Goal: Obtain resource: Download file/media

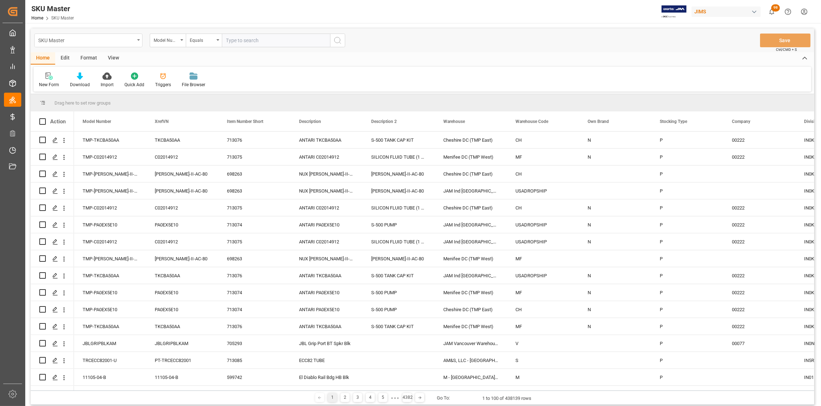
click at [138, 39] on icon "open menu" at bounding box center [138, 39] width 3 height 1
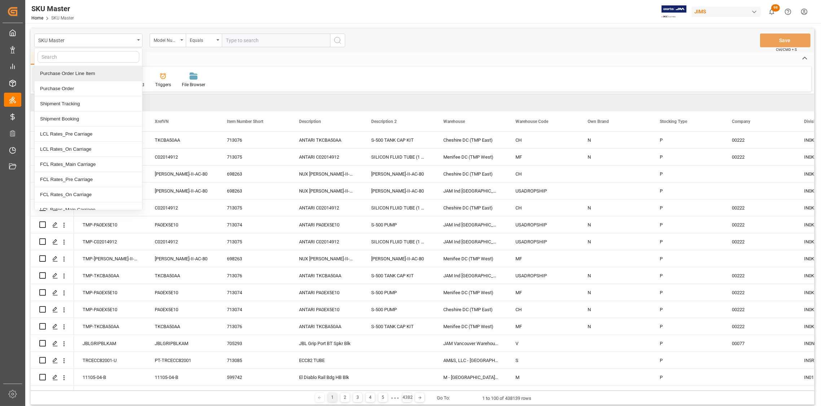
click at [91, 71] on div "Purchase Order Line Item" at bounding box center [89, 73] width 108 height 15
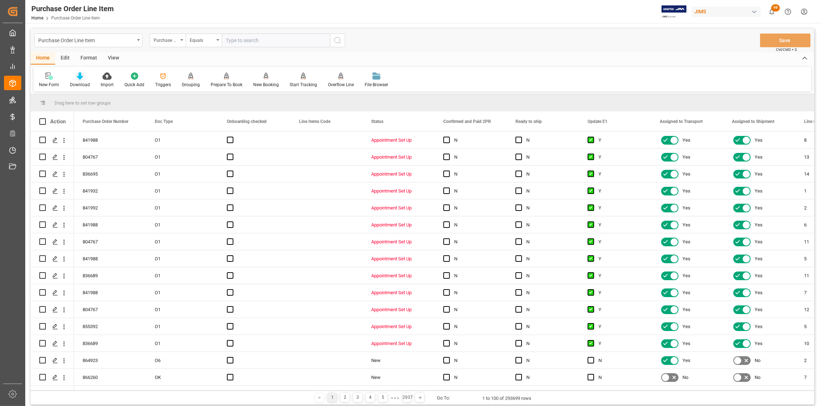
click at [83, 80] on div "Download" at bounding box center [80, 80] width 31 height 16
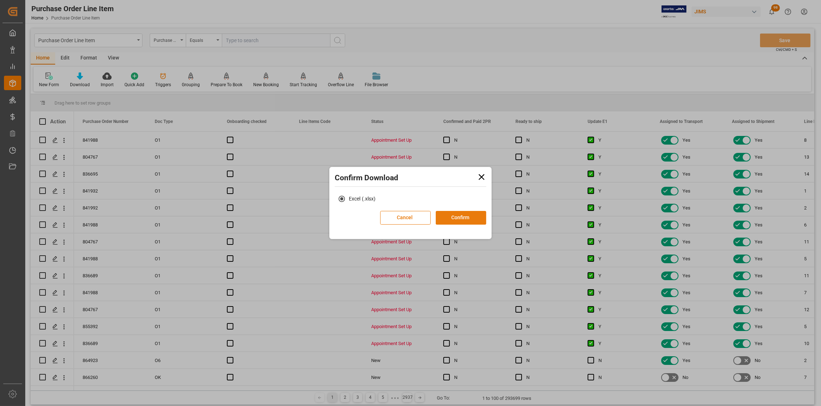
click at [457, 218] on button "Confirm" at bounding box center [461, 218] width 51 height 14
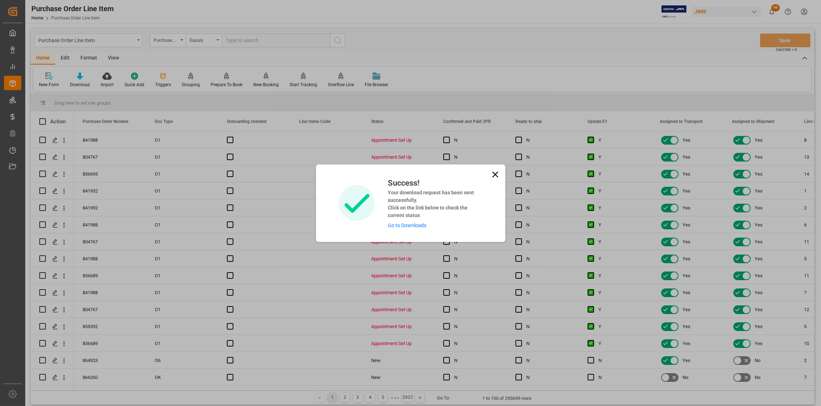
click at [496, 172] on icon at bounding box center [495, 175] width 10 height 10
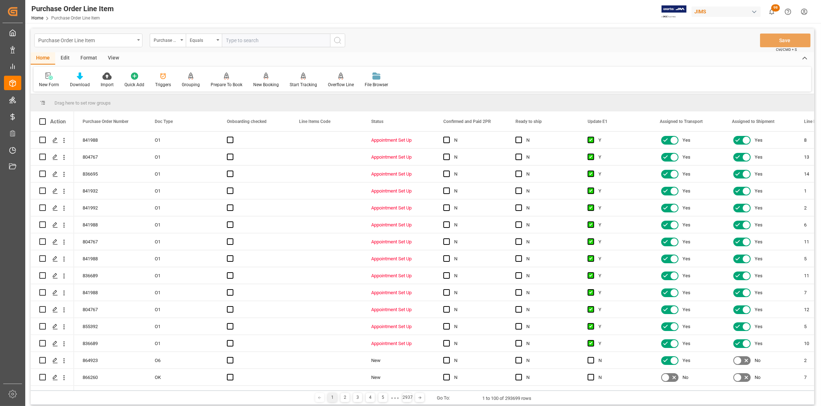
click at [135, 38] on div "Purchase Order Line Item" at bounding box center [88, 41] width 108 height 14
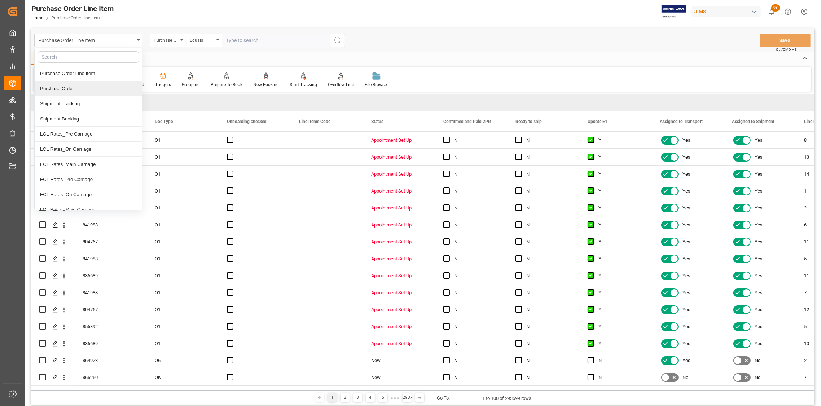
click at [81, 89] on div "Purchase Order" at bounding box center [89, 88] width 108 height 15
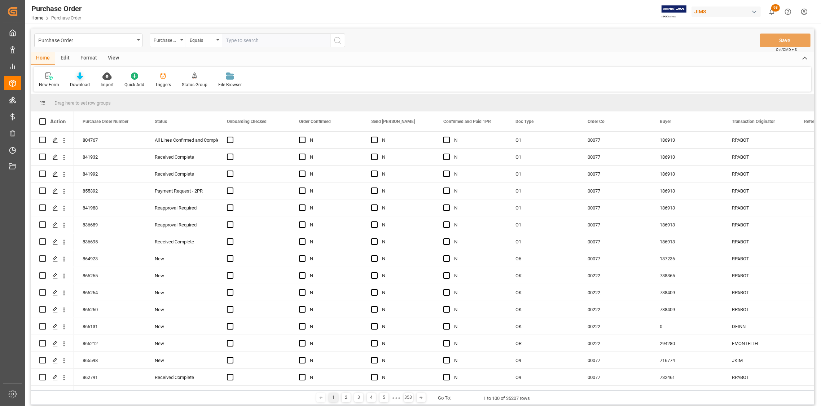
click at [80, 78] on icon at bounding box center [80, 76] width 6 height 7
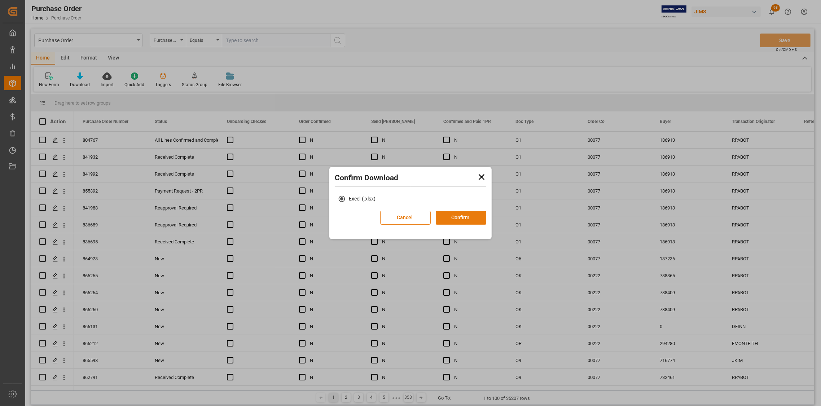
click at [464, 217] on button "Confirm" at bounding box center [461, 218] width 51 height 14
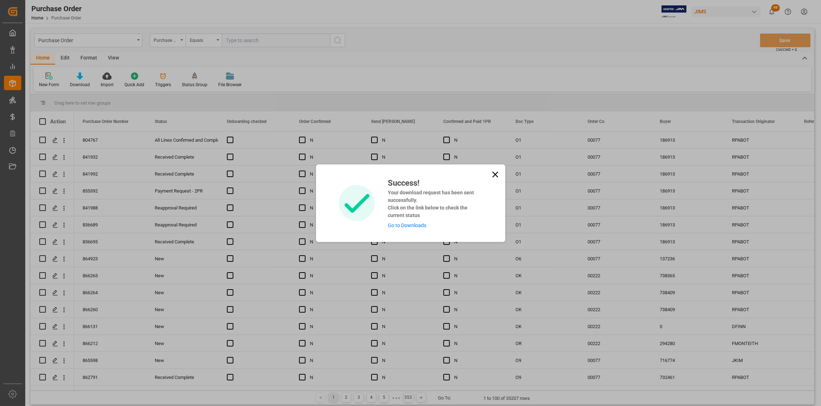
click at [492, 175] on icon at bounding box center [495, 175] width 10 height 10
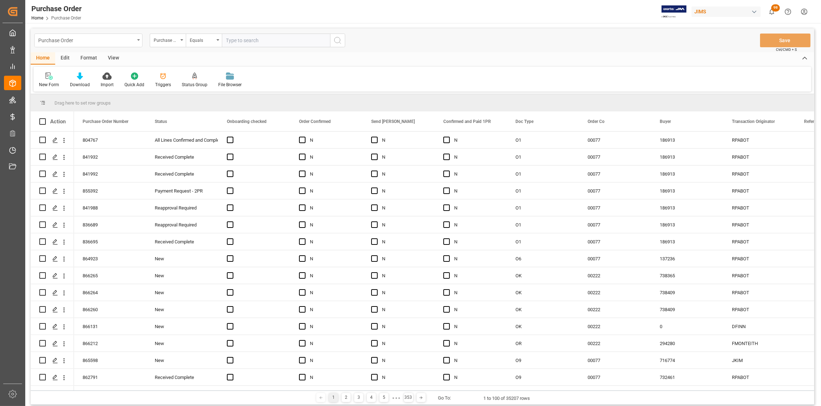
click at [140, 39] on div "Purchase Order" at bounding box center [88, 41] width 108 height 14
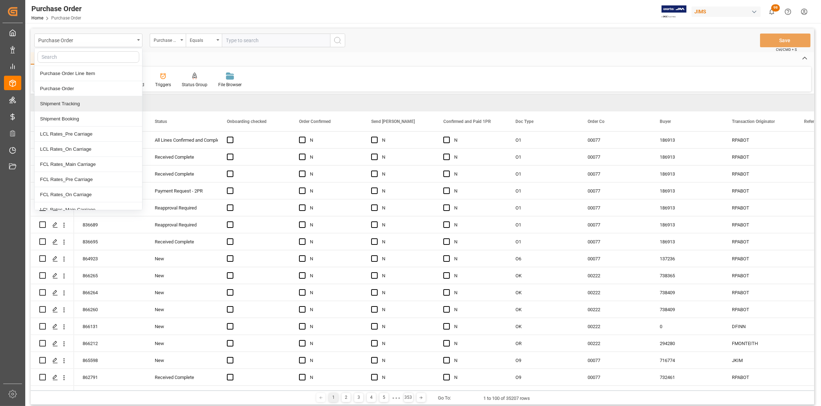
click at [77, 102] on div "Shipment Tracking" at bounding box center [89, 103] width 108 height 15
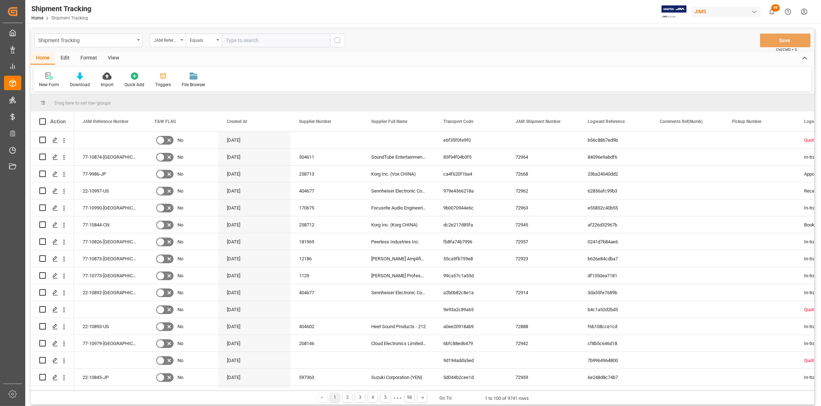
click at [77, 78] on icon at bounding box center [80, 76] width 6 height 7
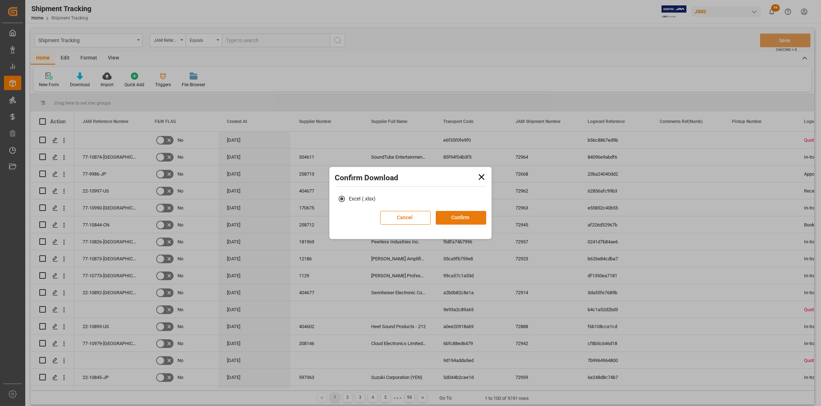
click at [456, 218] on button "Confirm" at bounding box center [461, 218] width 51 height 14
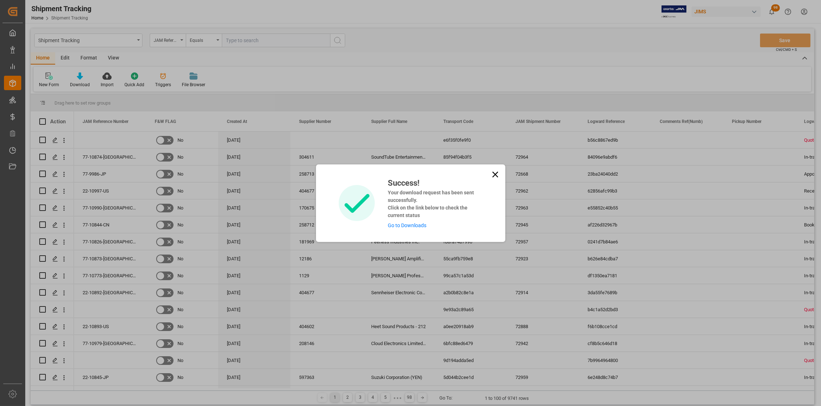
drag, startPoint x: 493, startPoint y: 177, endPoint x: 145, endPoint y: 115, distance: 353.3
click at [492, 176] on icon at bounding box center [495, 175] width 10 height 10
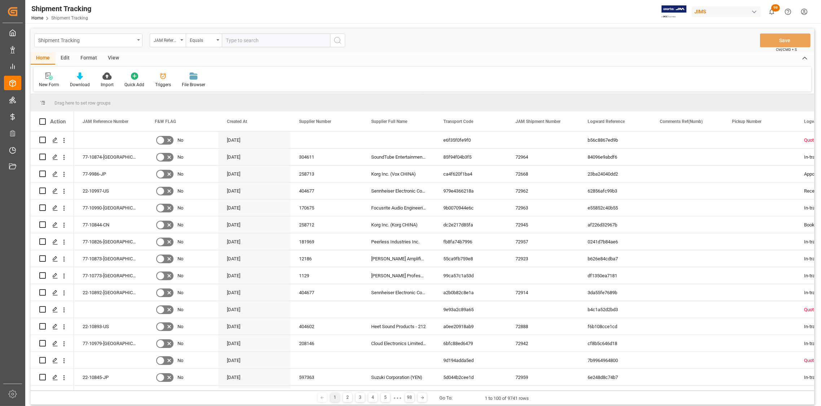
click at [140, 39] on div "Shipment Tracking" at bounding box center [88, 41] width 108 height 14
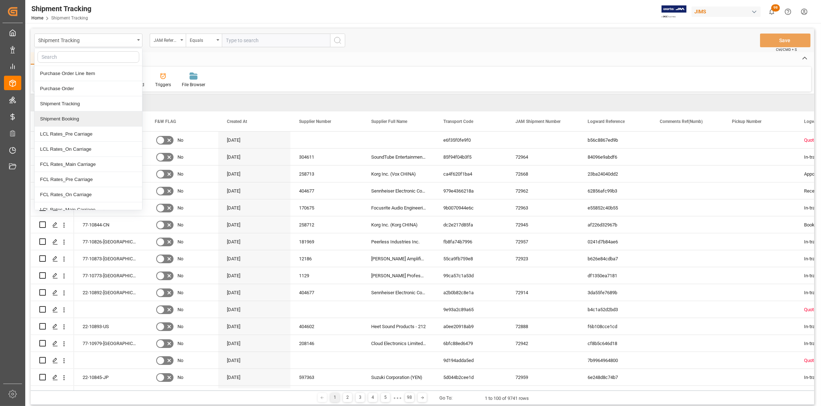
click at [75, 117] on div "Shipment Booking" at bounding box center [89, 119] width 108 height 15
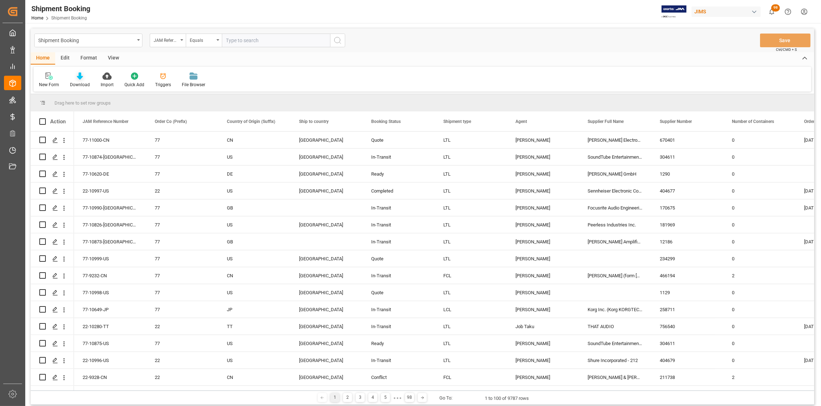
click at [78, 80] on div "Download" at bounding box center [80, 80] width 31 height 16
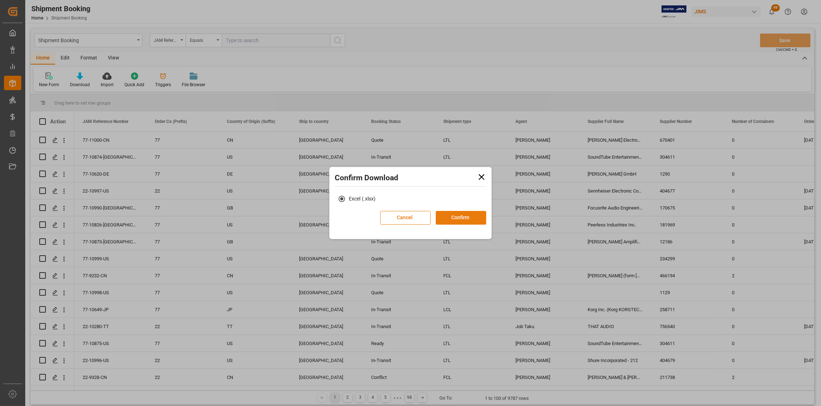
click at [453, 218] on button "Confirm" at bounding box center [461, 218] width 51 height 14
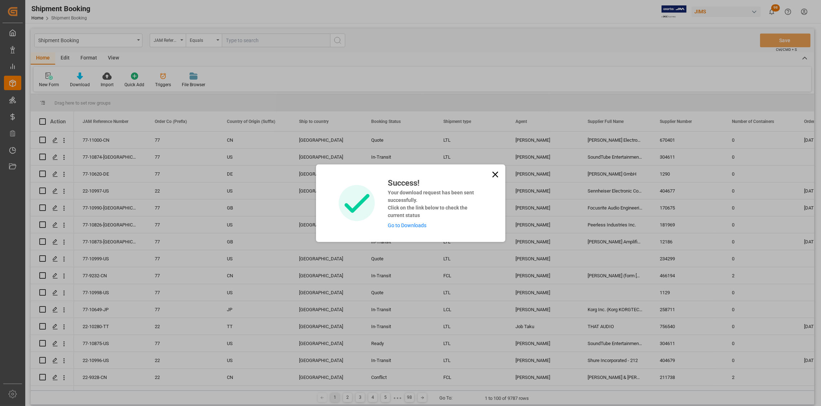
click at [418, 226] on link "Go to Downloads" at bounding box center [407, 226] width 39 height 6
